Goal: Check status: Check status

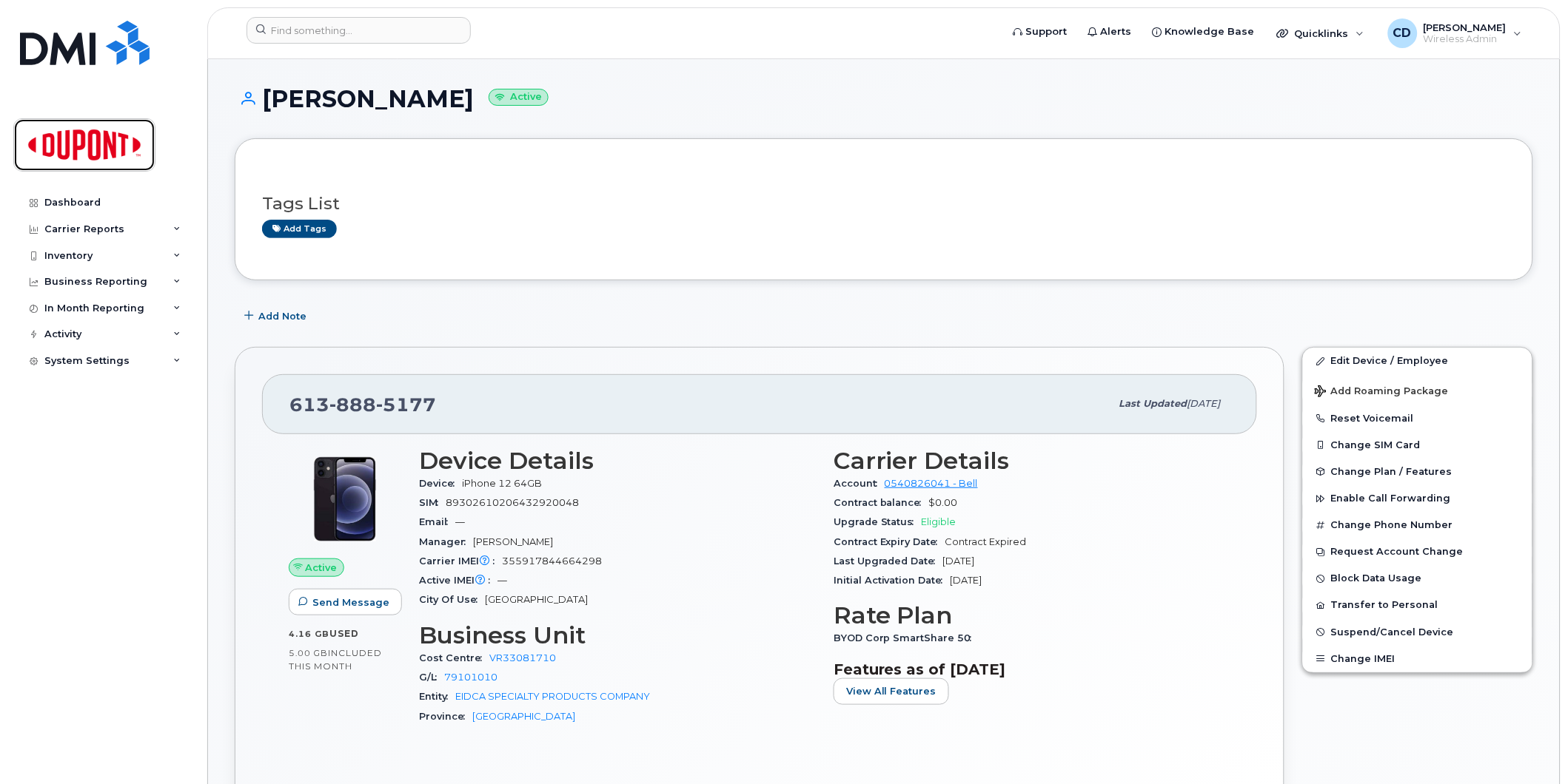
drag, startPoint x: 82, startPoint y: 141, endPoint x: 276, endPoint y: 158, distance: 194.7
click at [83, 141] on img at bounding box center [84, 145] width 114 height 43
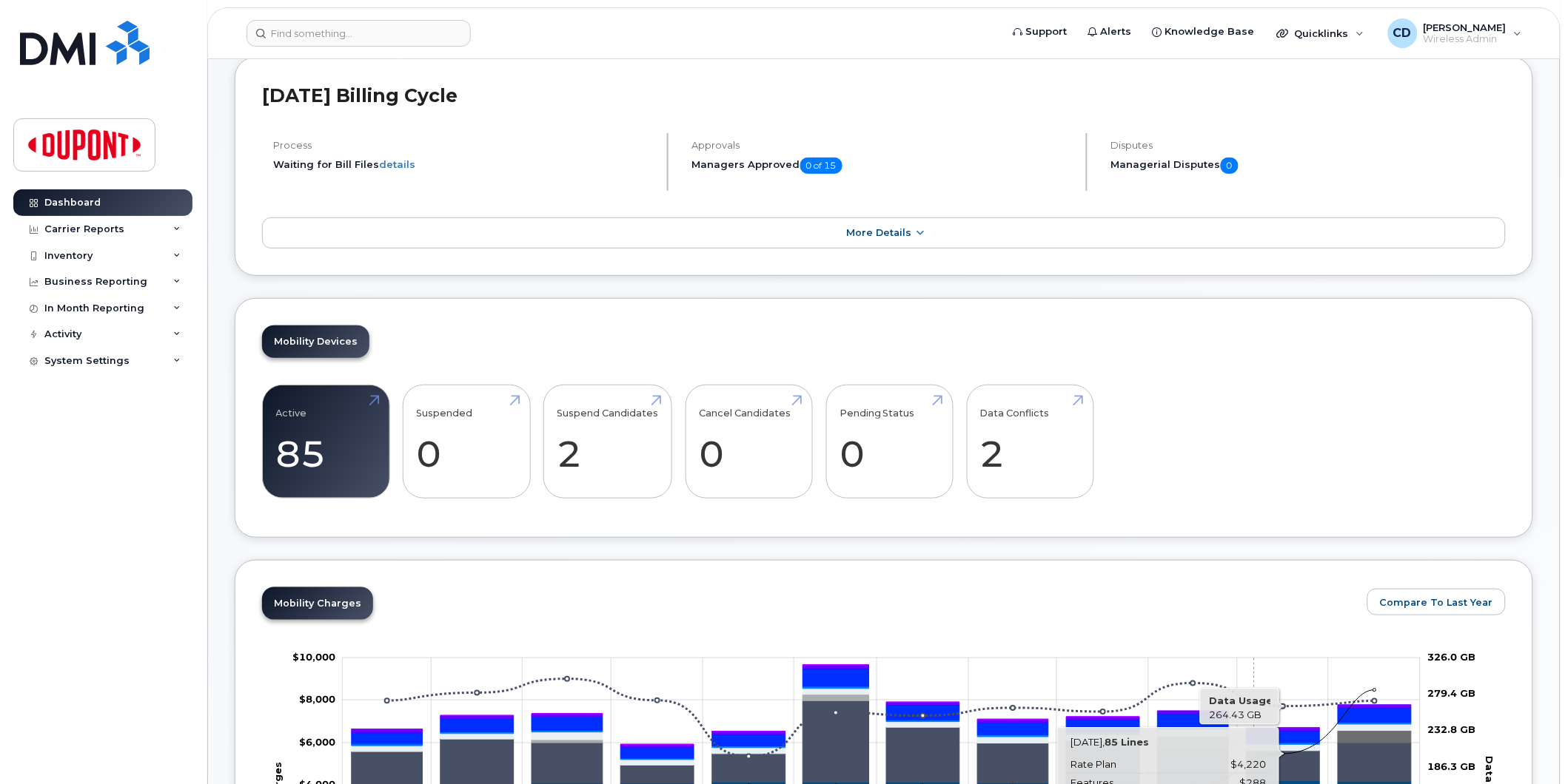
scroll to position [246, 0]
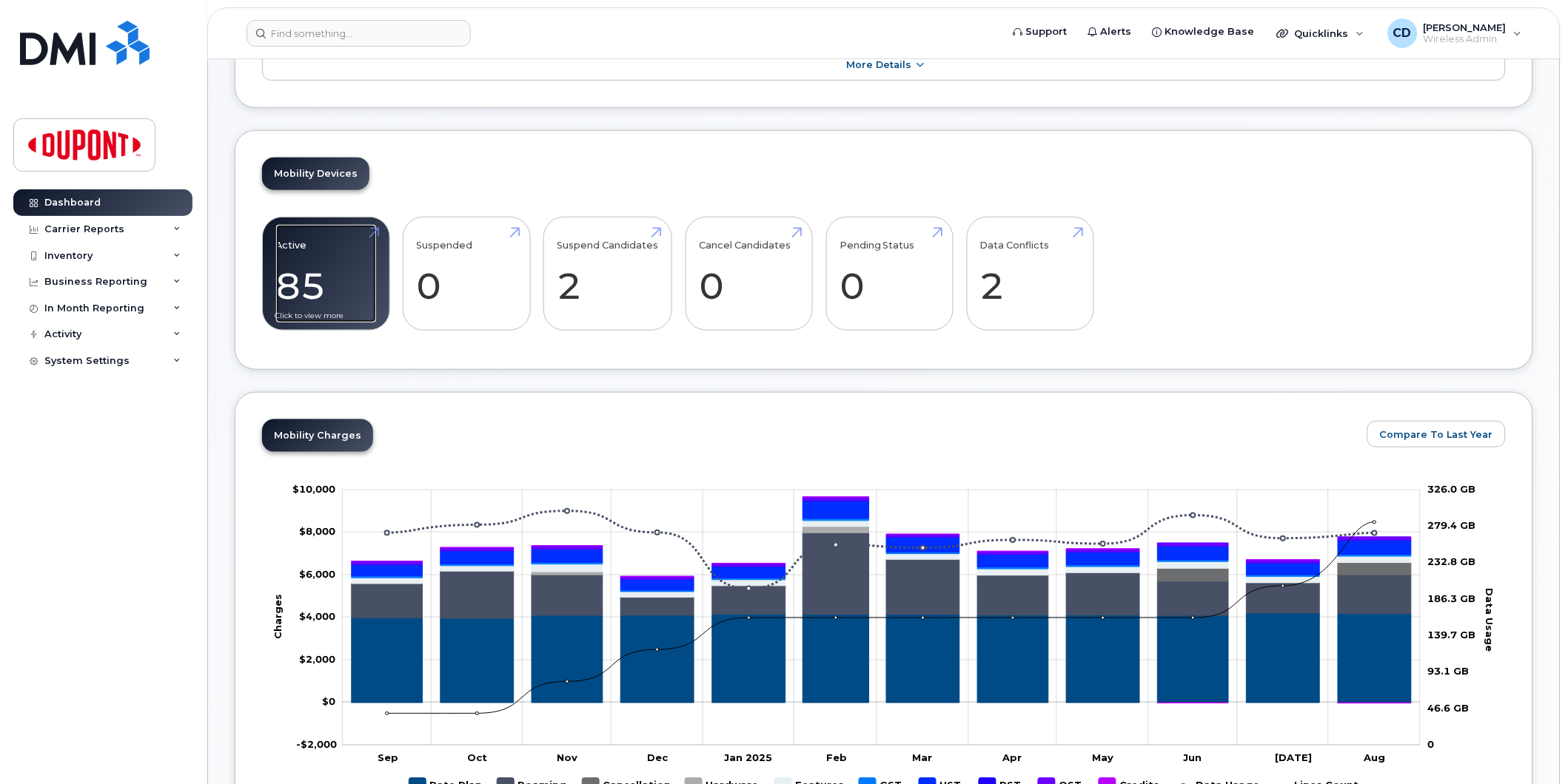
drag, startPoint x: 300, startPoint y: 280, endPoint x: 313, endPoint y: 278, distance: 13.2
click at [300, 280] on link "Active 85 -11%" at bounding box center [326, 273] width 100 height 98
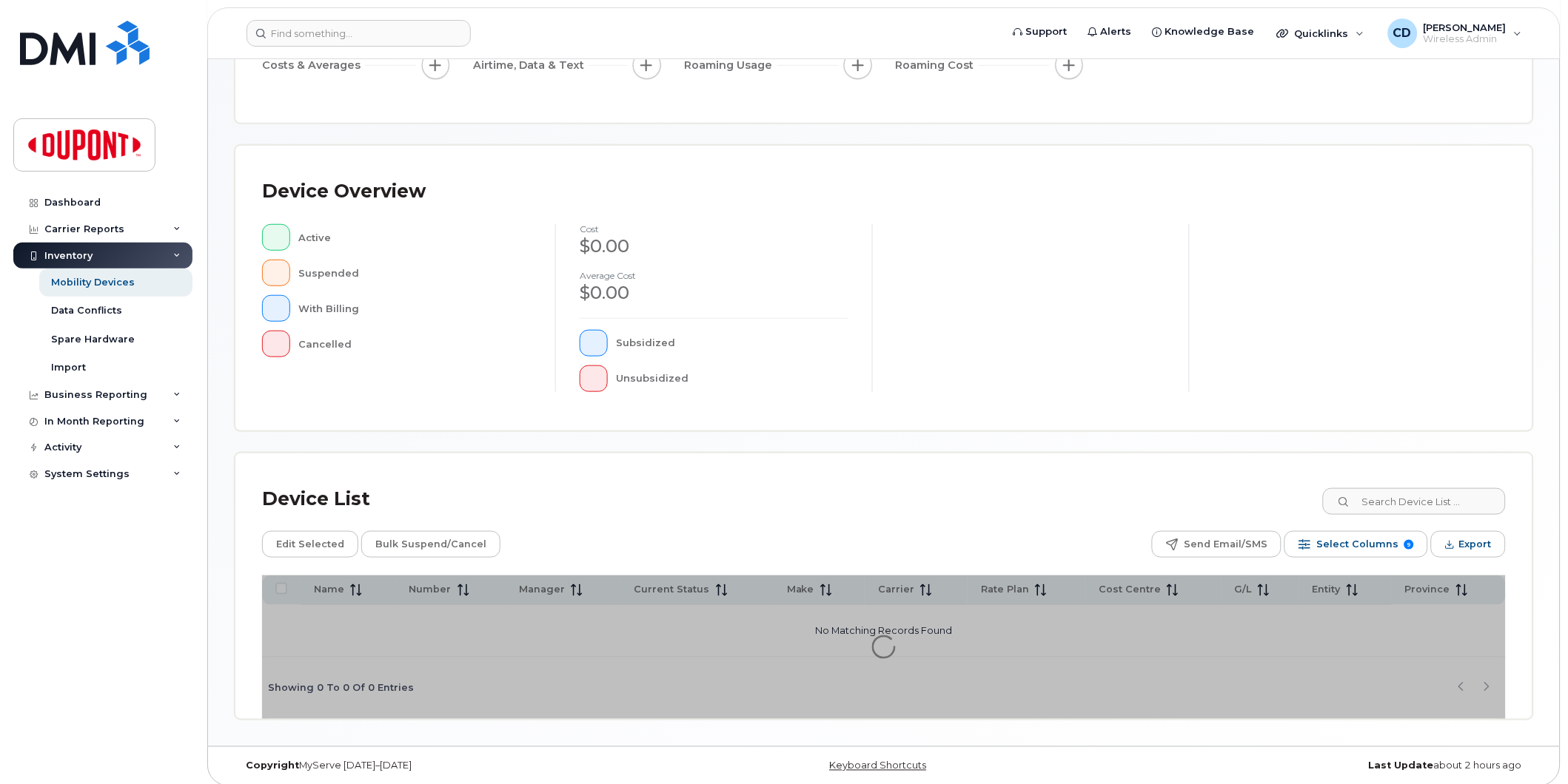
scroll to position [233, 0]
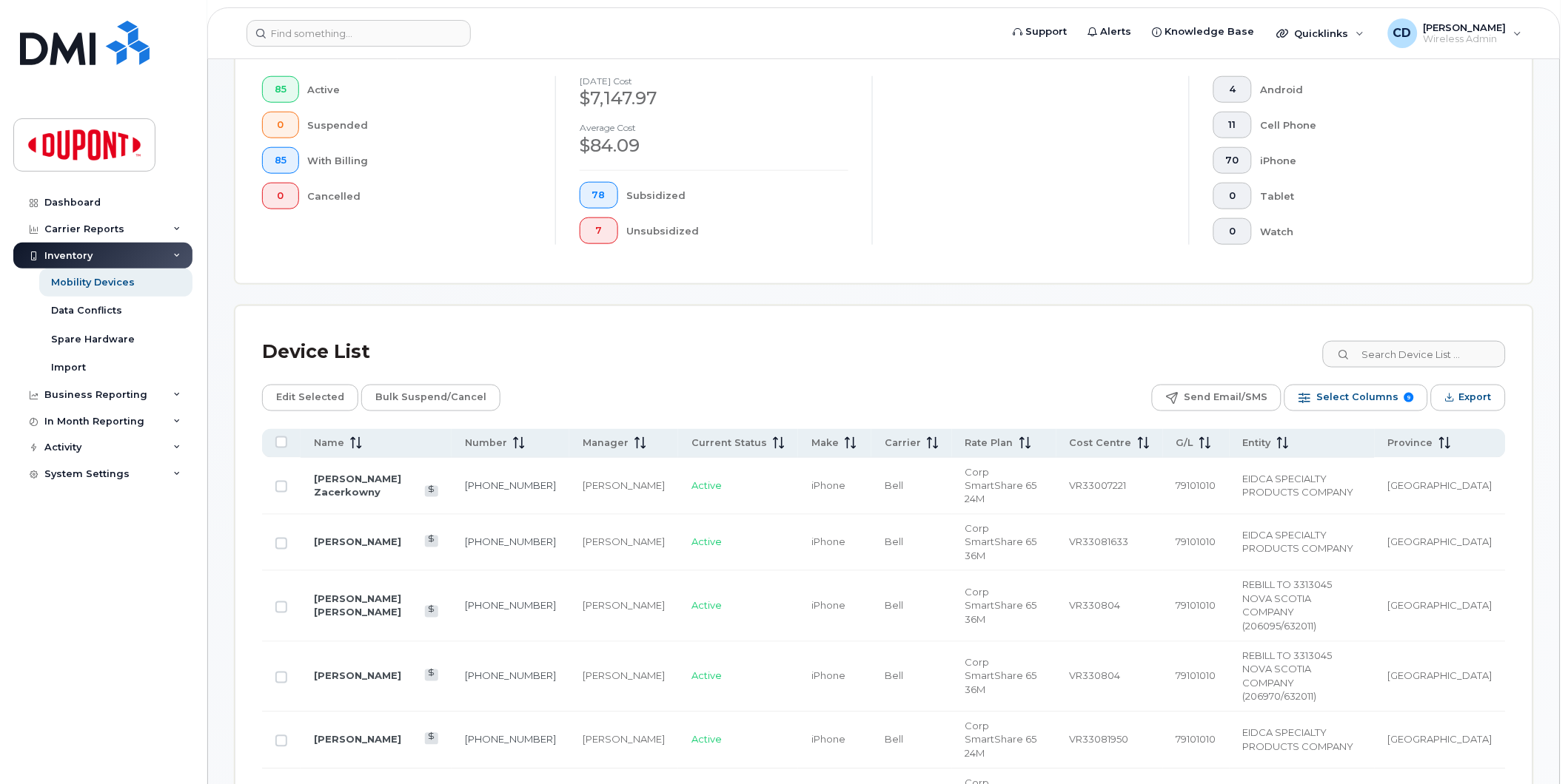
scroll to position [562, 0]
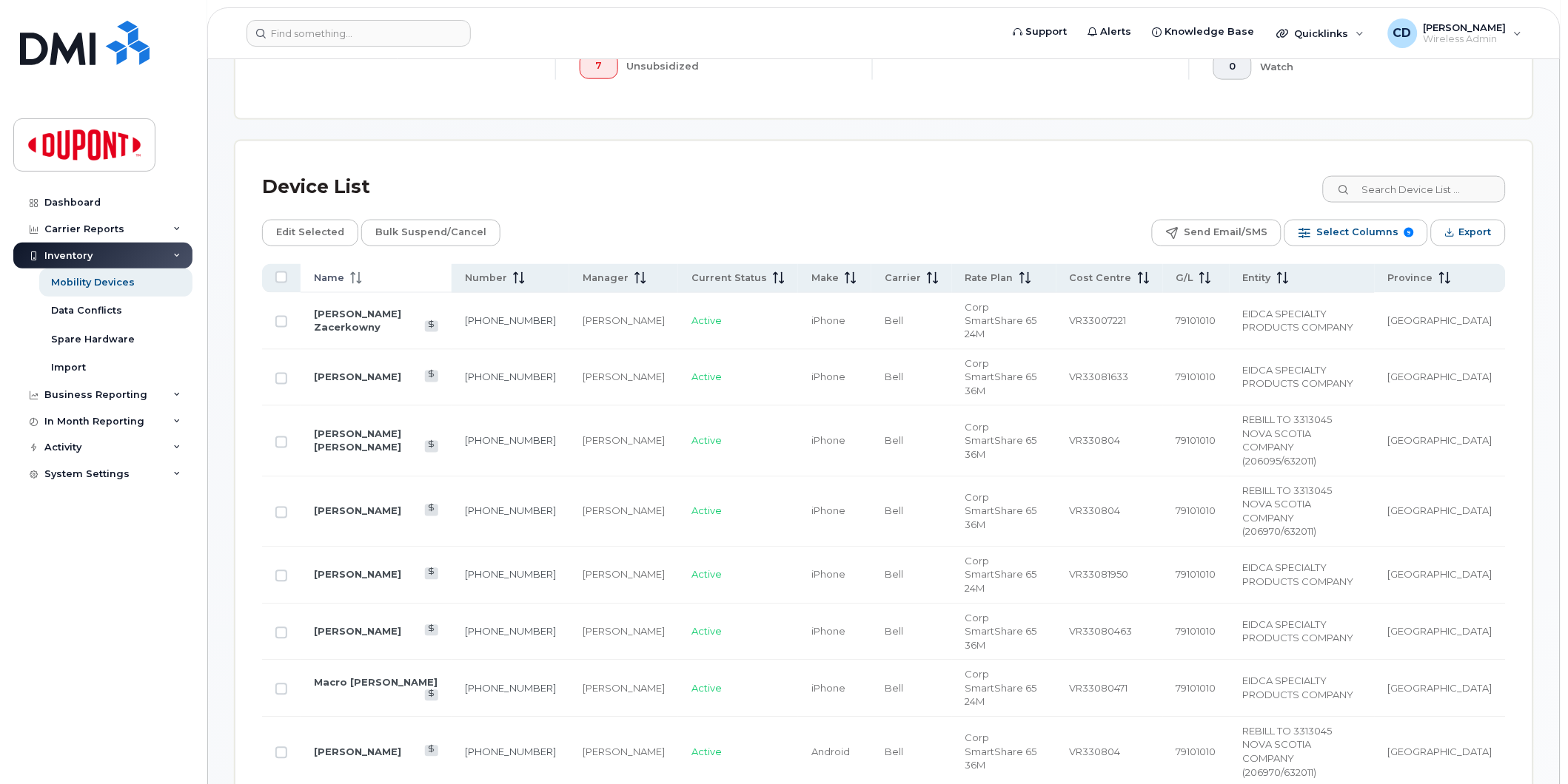
click at [340, 271] on span "Name" at bounding box center [330, 277] width 30 height 13
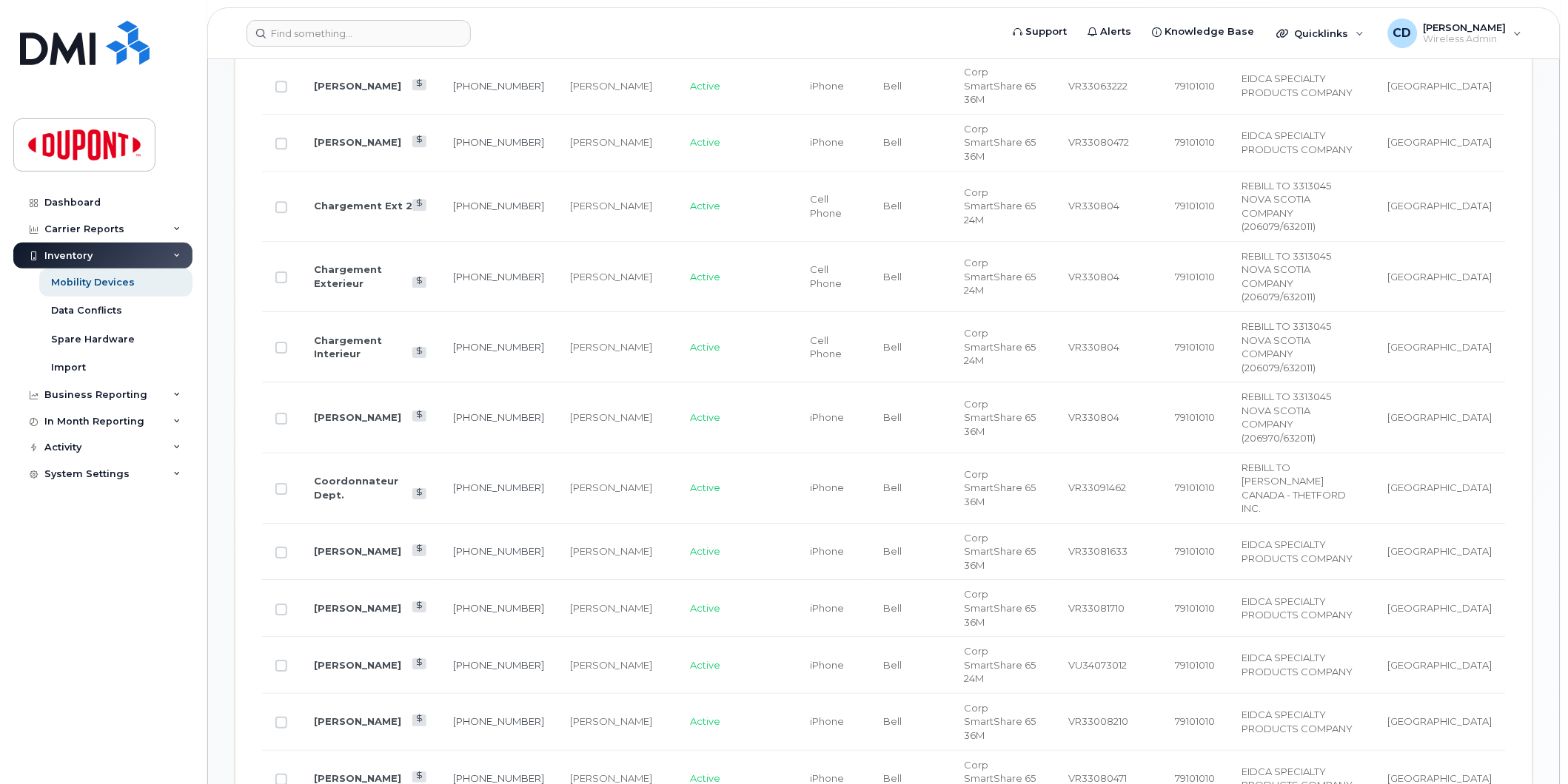
scroll to position [1302, 0]
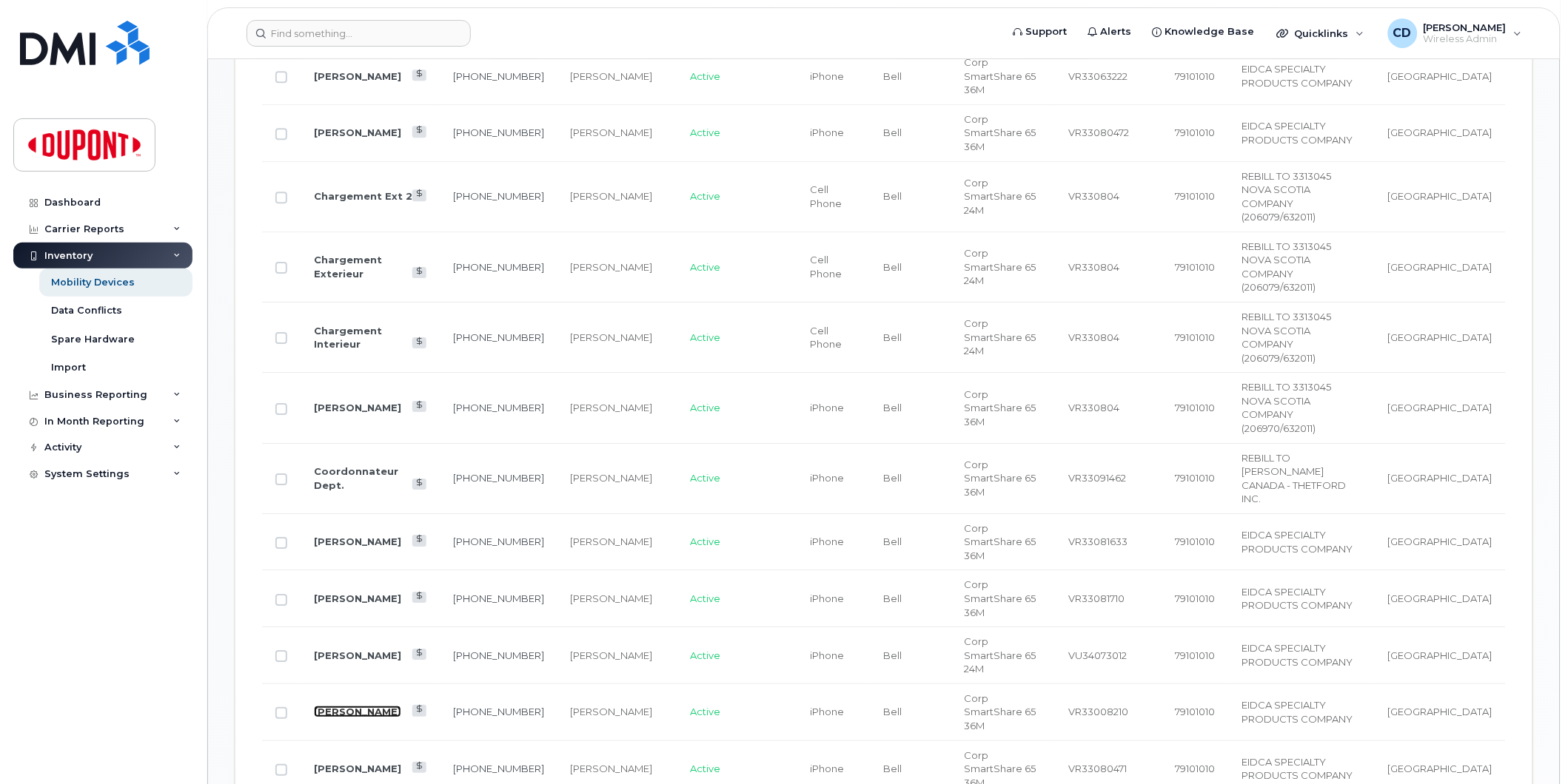
click at [333, 706] on link "[PERSON_NAME]" at bounding box center [358, 712] width 88 height 12
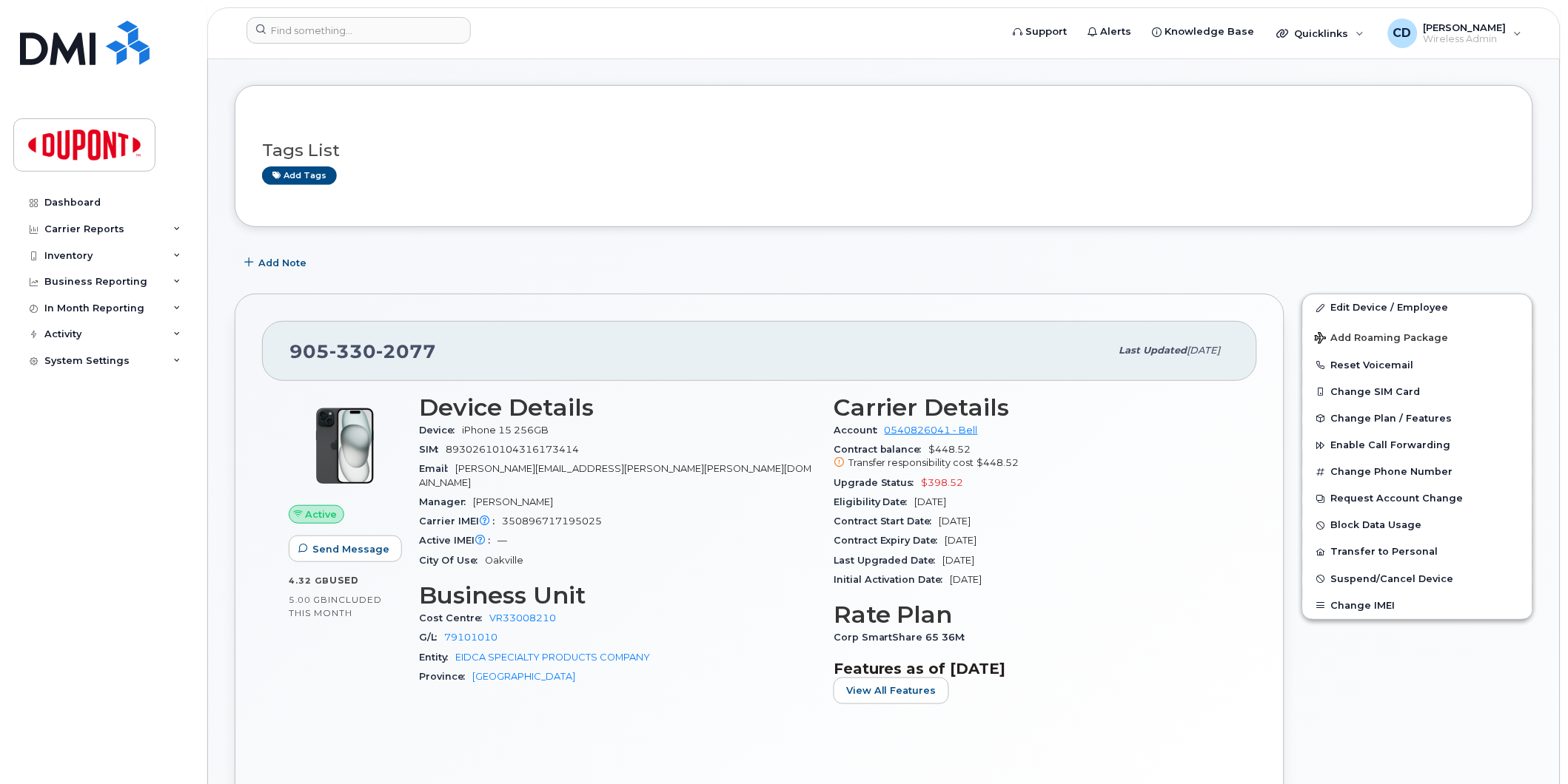
scroll to position [82, 0]
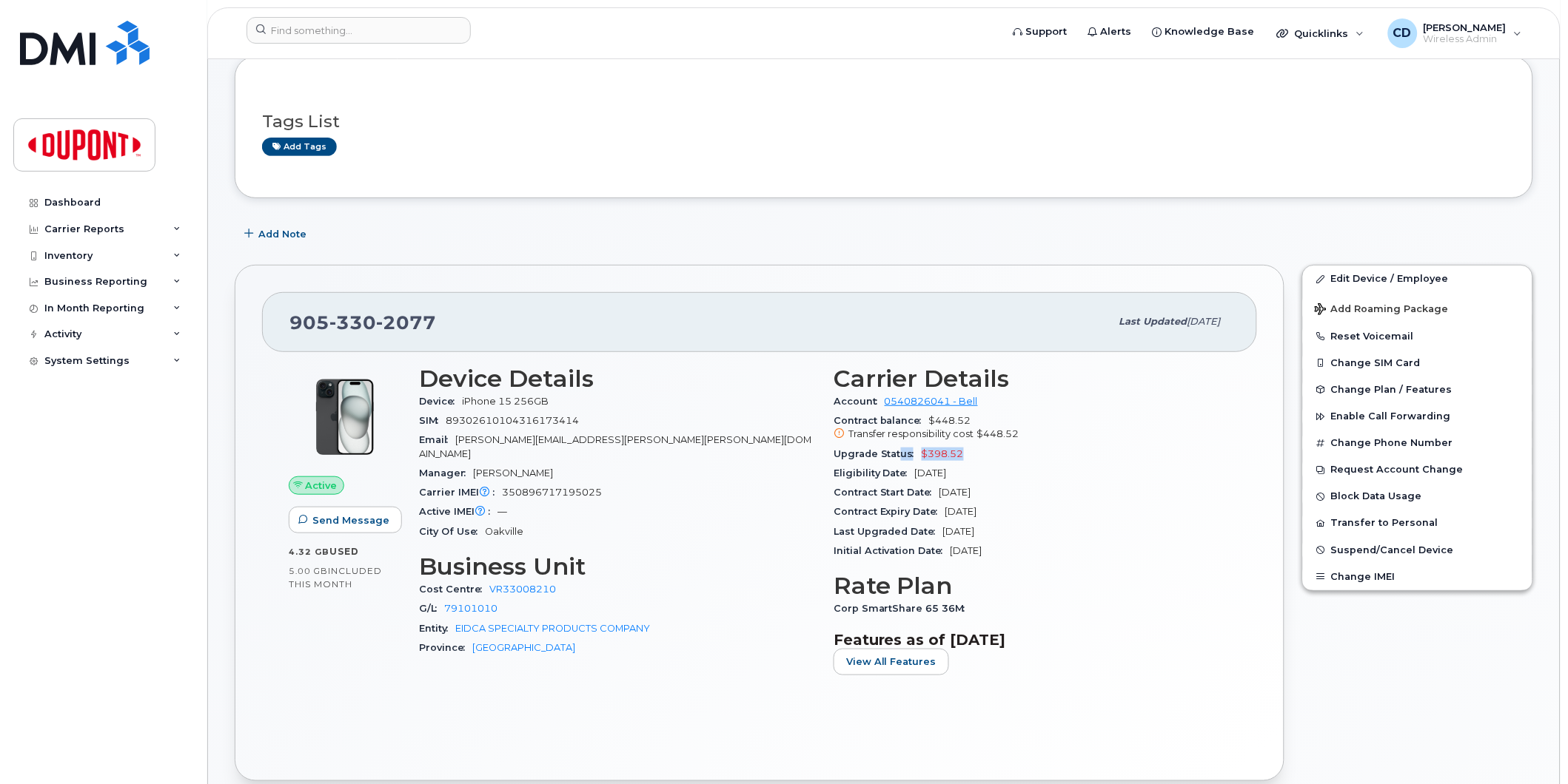
drag, startPoint x: 964, startPoint y: 456, endPoint x: 897, endPoint y: 452, distance: 67.1
click at [897, 452] on div "Upgrade Status $398.52" at bounding box center [1032, 454] width 397 height 19
drag, startPoint x: 897, startPoint y: 452, endPoint x: 1026, endPoint y: 482, distance: 132.4
click at [1017, 482] on div "Eligibility Date [DATE]" at bounding box center [1032, 473] width 397 height 19
drag, startPoint x: 563, startPoint y: 582, endPoint x: 482, endPoint y: 580, distance: 81.0
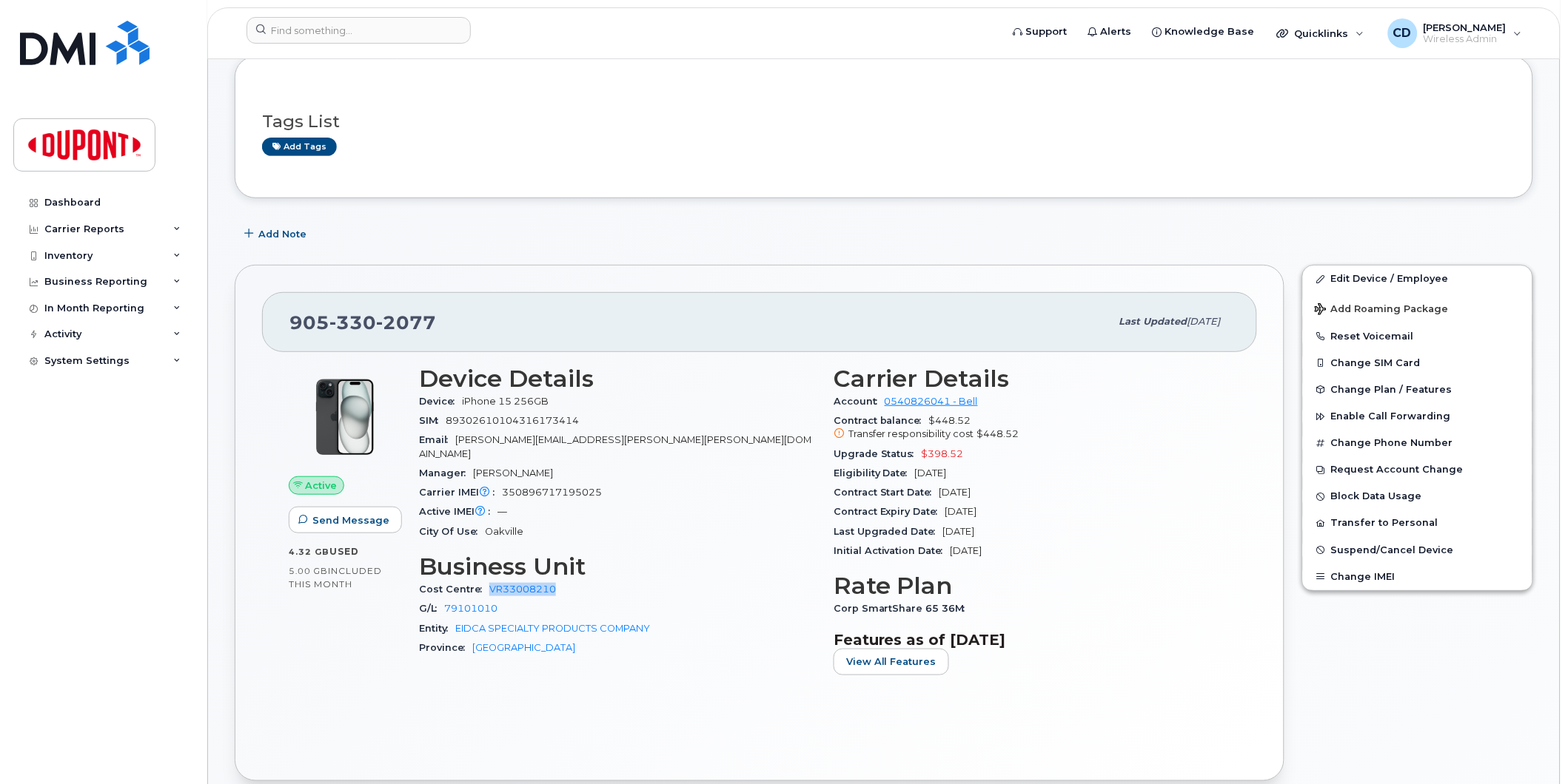
click at [482, 639] on div "Cost Centre VR33008210" at bounding box center [617, 648] width 397 height 19
